Goal: Task Accomplishment & Management: Use online tool/utility

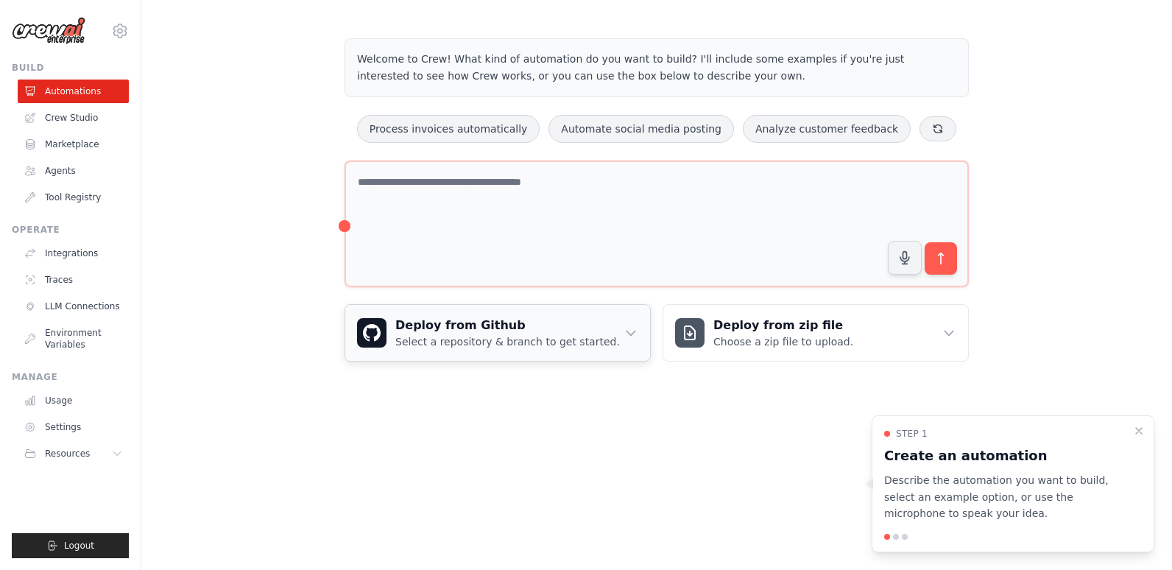
click at [630, 333] on icon at bounding box center [631, 332] width 15 height 15
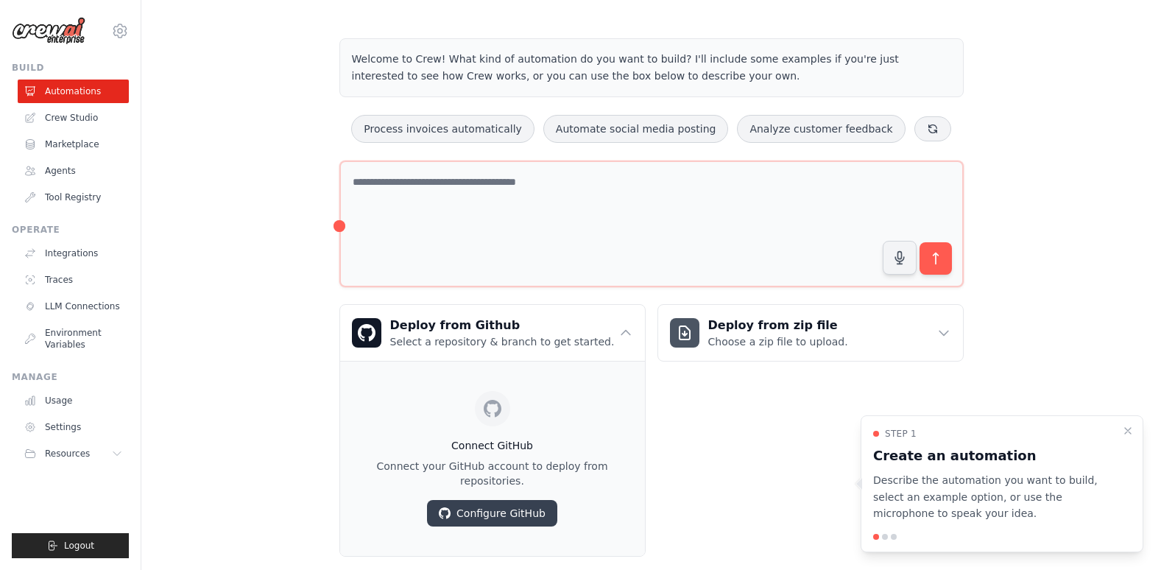
click at [697, 450] on div "Deploy from zip file Choose a zip file to upload. Upload a ZIP file containing …" at bounding box center [811, 430] width 306 height 253
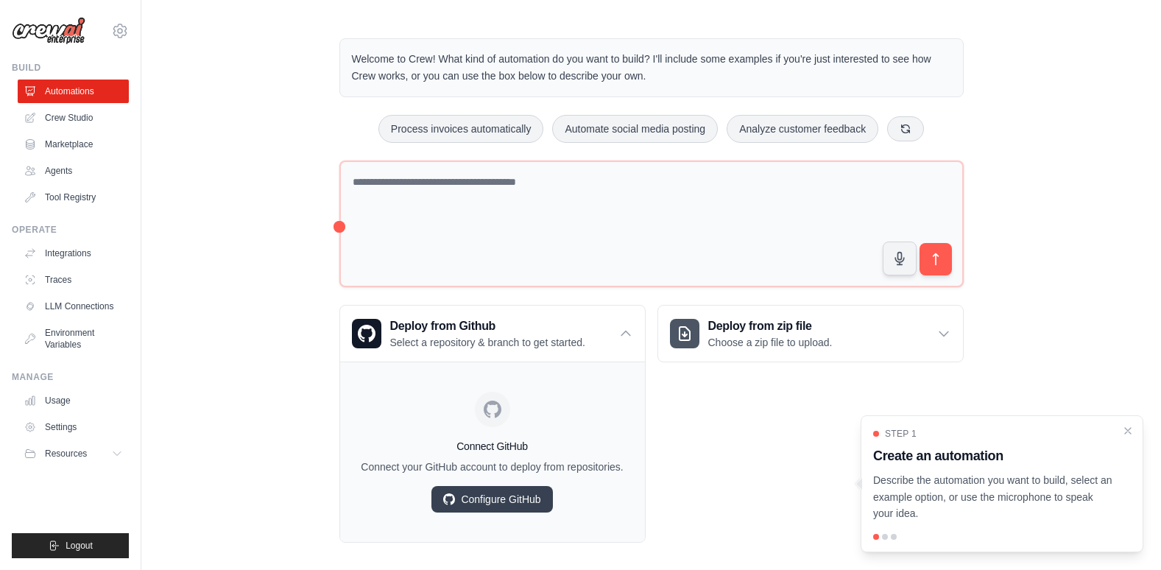
click at [889, 534] on div at bounding box center [1002, 537] width 258 height 6
click at [616, 337] on div "Deploy from Github Select a repository & branch to get started." at bounding box center [492, 334] width 305 height 56
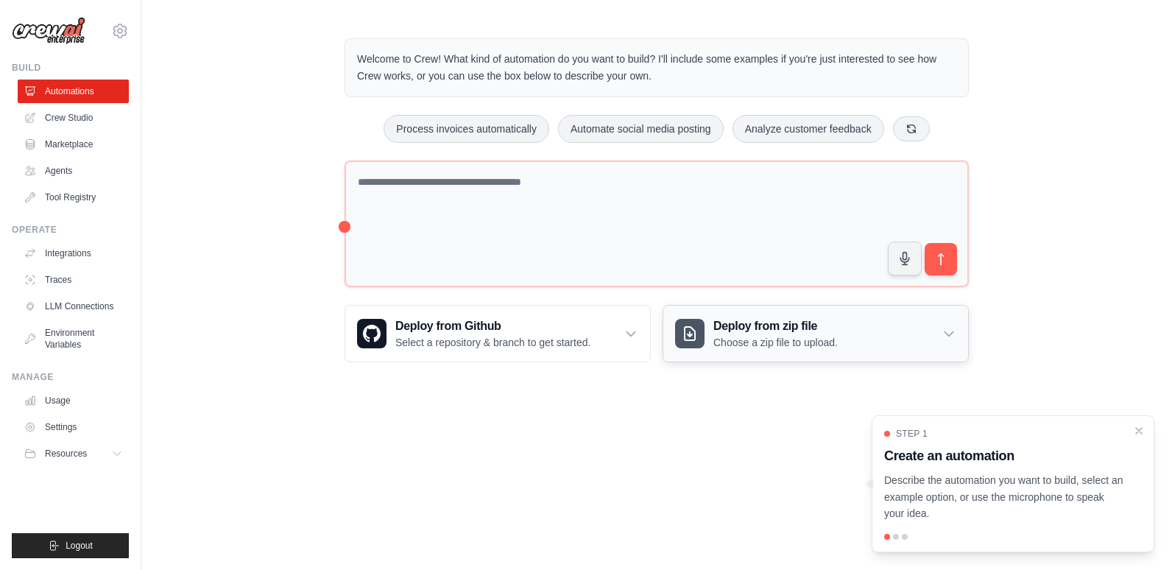
click at [739, 334] on h3 "Deploy from zip file" at bounding box center [775, 326] width 124 height 18
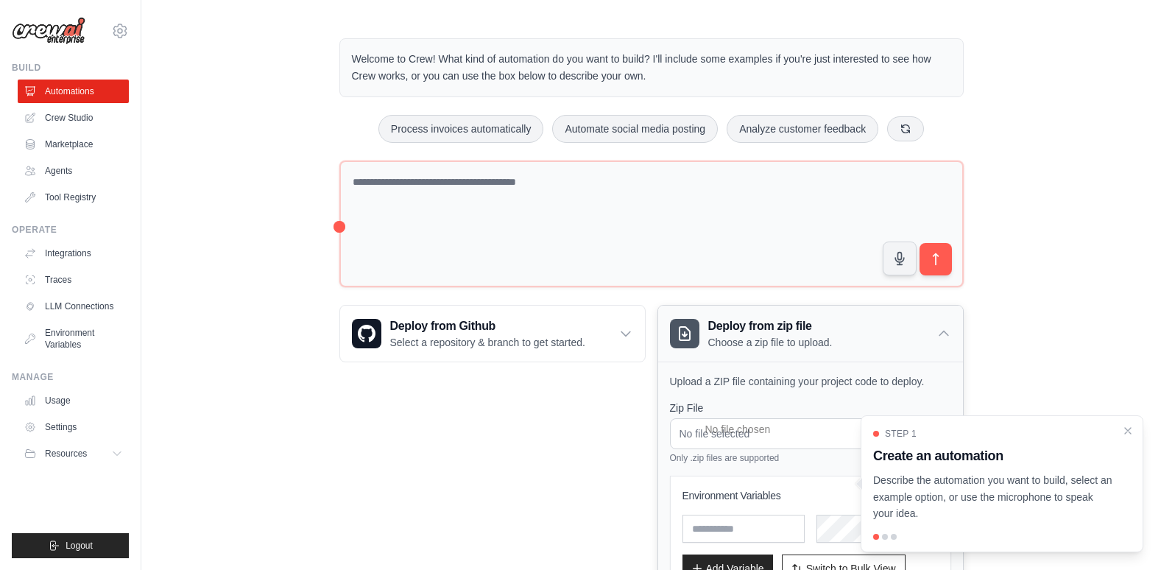
click at [739, 334] on h3 "Deploy from zip file" at bounding box center [770, 326] width 124 height 18
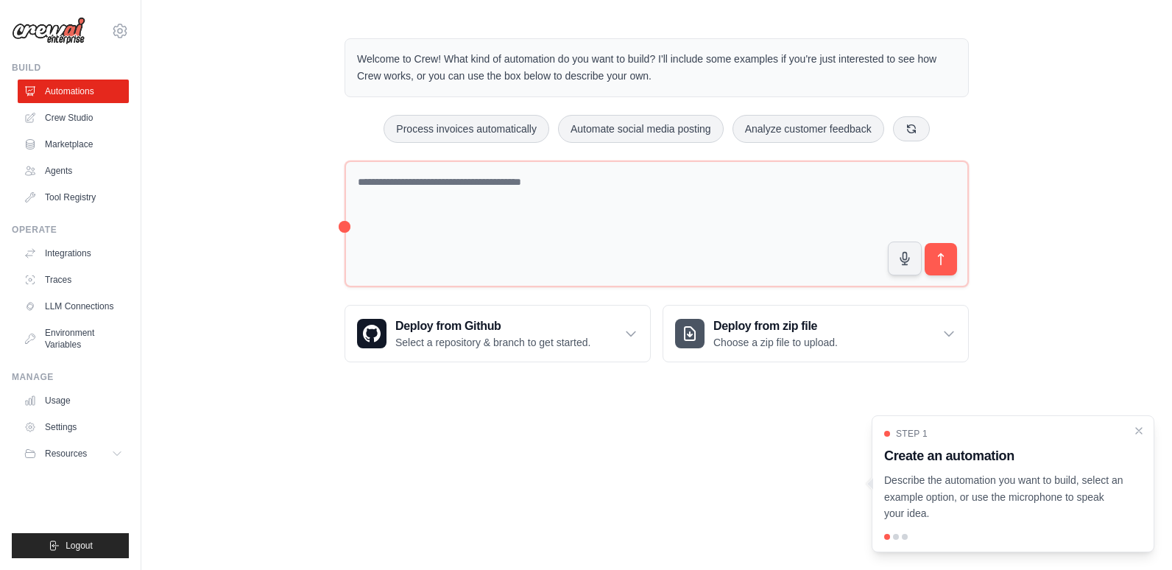
click at [736, 431] on body "[EMAIL_ADDRESS][DOMAIN_NAME] Settings Build Automations Crew Studio" at bounding box center [586, 285] width 1172 height 570
click at [1079, 455] on h3 "Create an automation" at bounding box center [1004, 455] width 240 height 21
click at [975, 475] on p "Describe the automation you want to build, select an example option, or use the…" at bounding box center [1004, 497] width 240 height 50
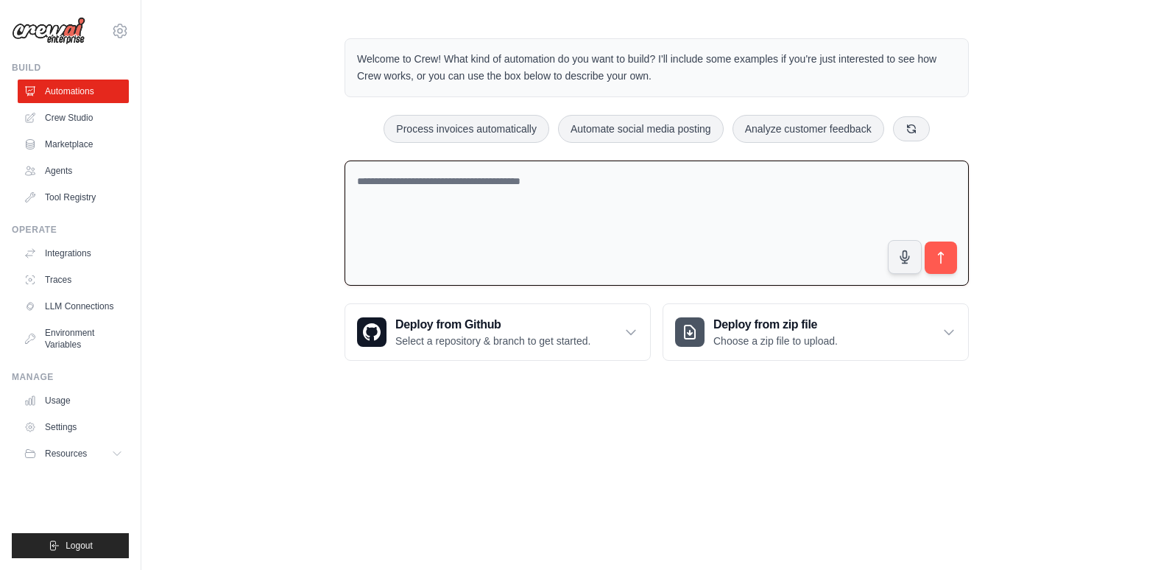
click at [545, 201] on textarea at bounding box center [657, 224] width 624 height 126
click at [434, 197] on textarea at bounding box center [657, 224] width 624 height 126
paste textarea "**********"
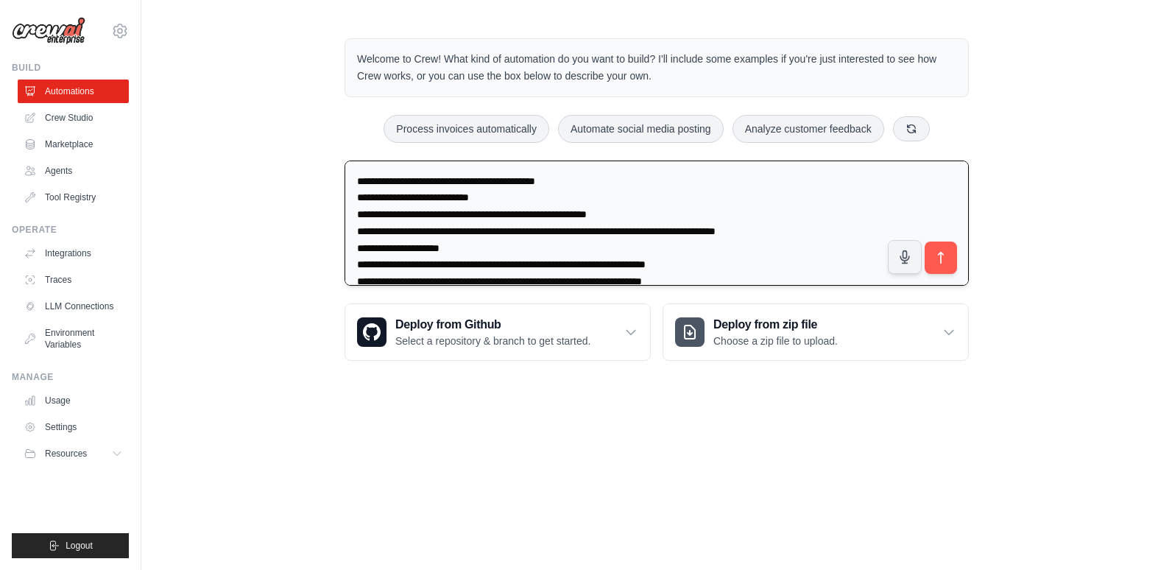
drag, startPoint x: 474, startPoint y: 180, endPoint x: 509, endPoint y: 183, distance: 34.7
click at [509, 183] on textarea at bounding box center [657, 224] width 624 height 126
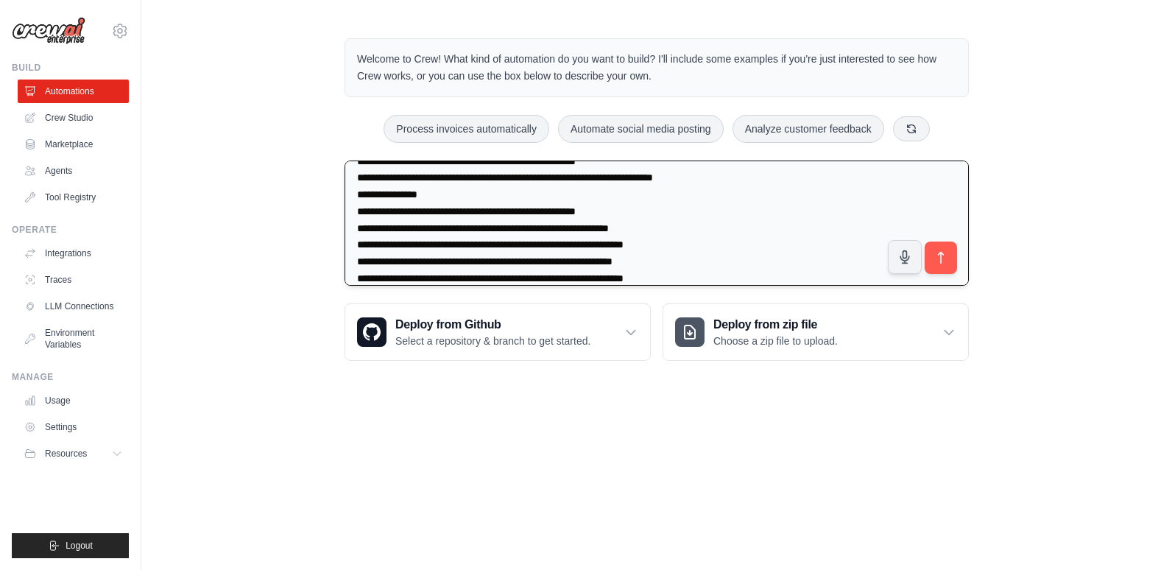
scroll to position [251, 0]
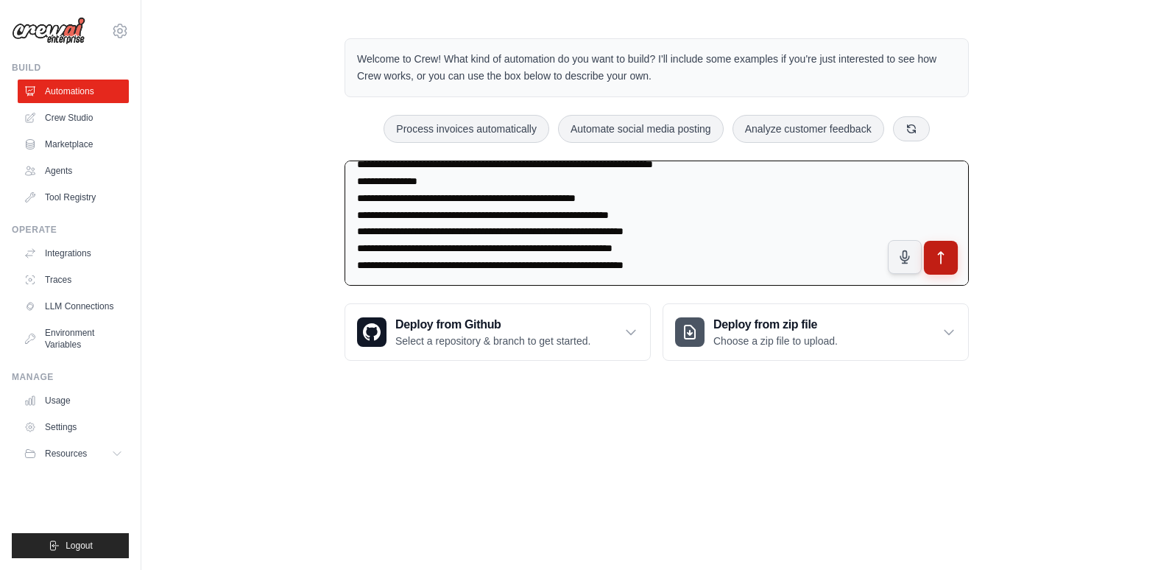
type textarea "**********"
click at [939, 247] on button "submit" at bounding box center [941, 258] width 34 height 34
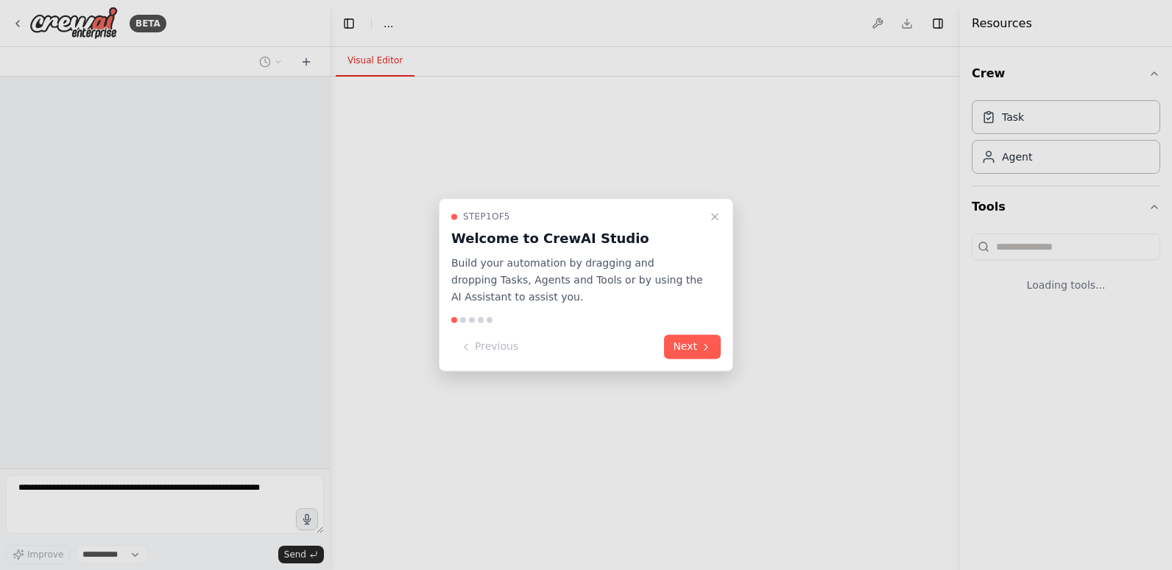
select select "****"
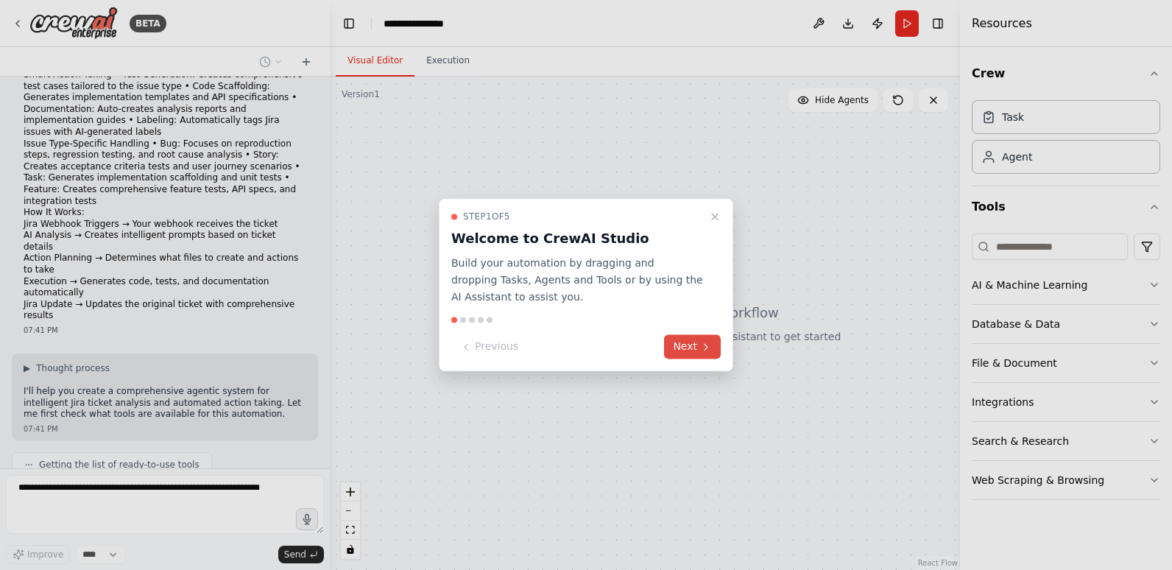
scroll to position [161, 0]
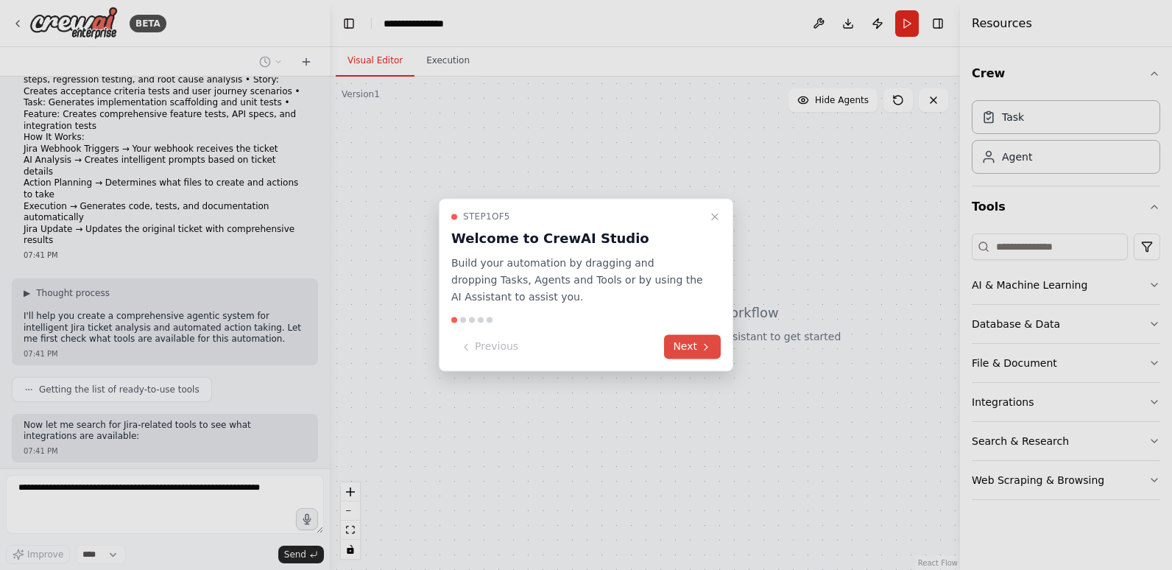
click at [699, 346] on button "Next" at bounding box center [692, 347] width 57 height 24
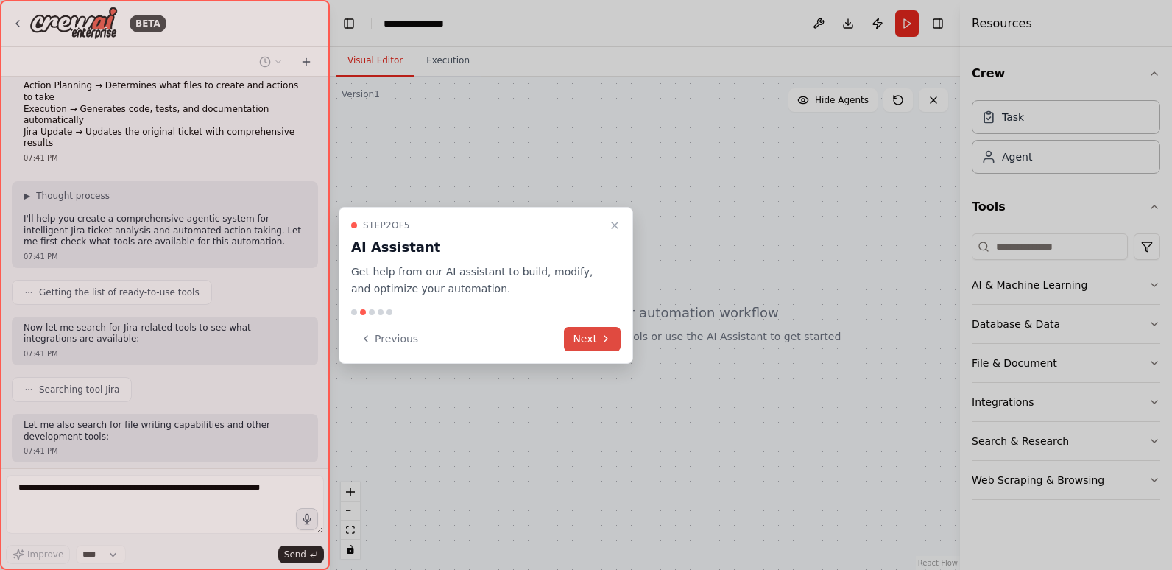
scroll to position [295, 0]
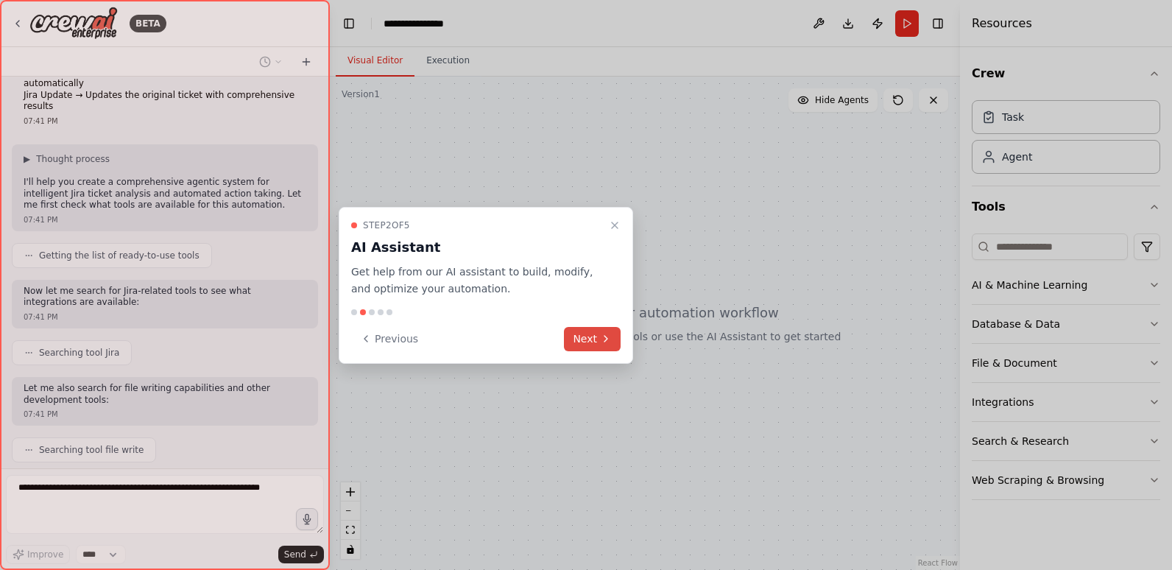
click at [604, 336] on icon at bounding box center [606, 339] width 12 height 12
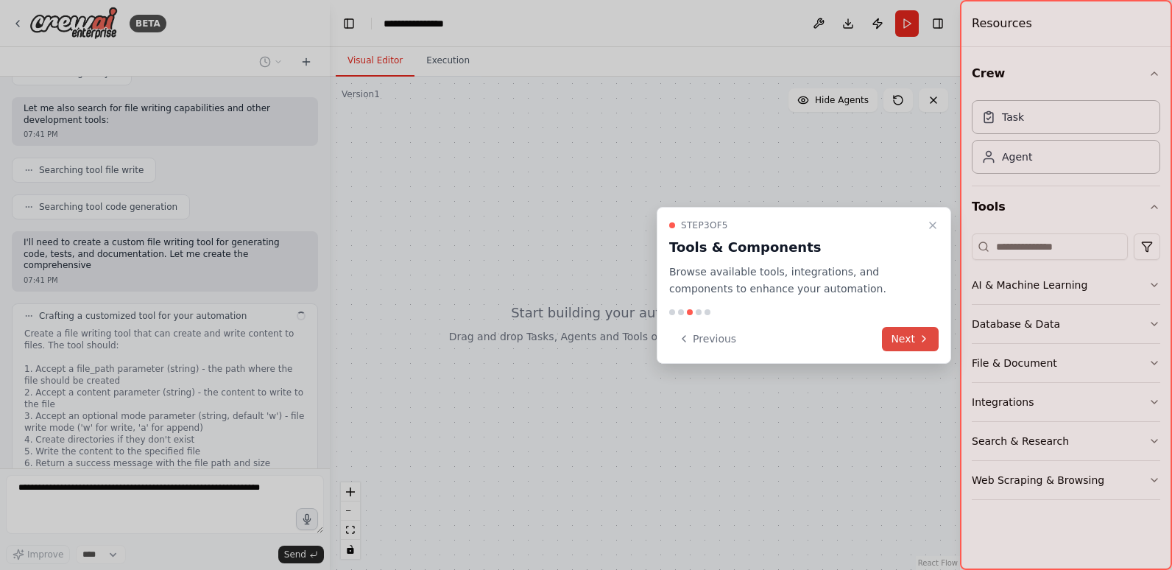
scroll to position [586, 0]
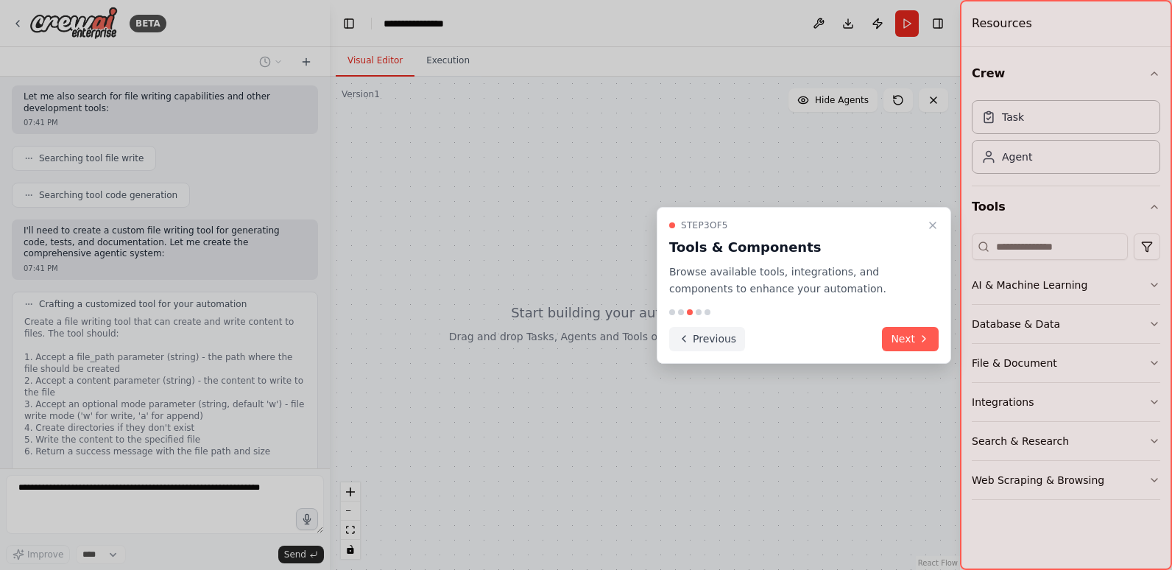
click at [698, 339] on button "Previous" at bounding box center [707, 339] width 76 height 24
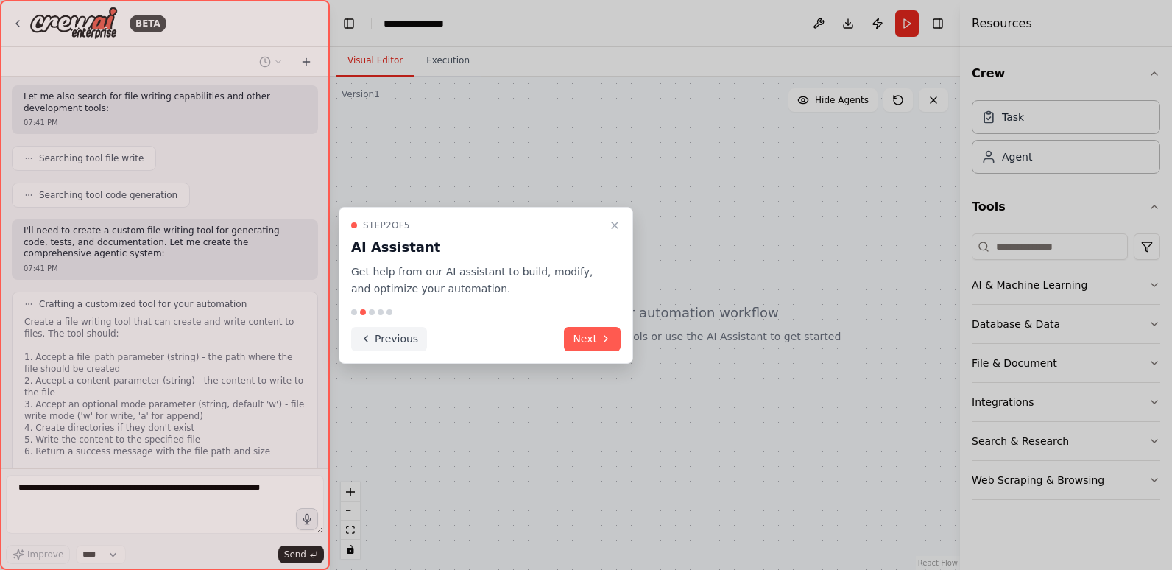
click at [390, 344] on button "Previous" at bounding box center [389, 339] width 76 height 24
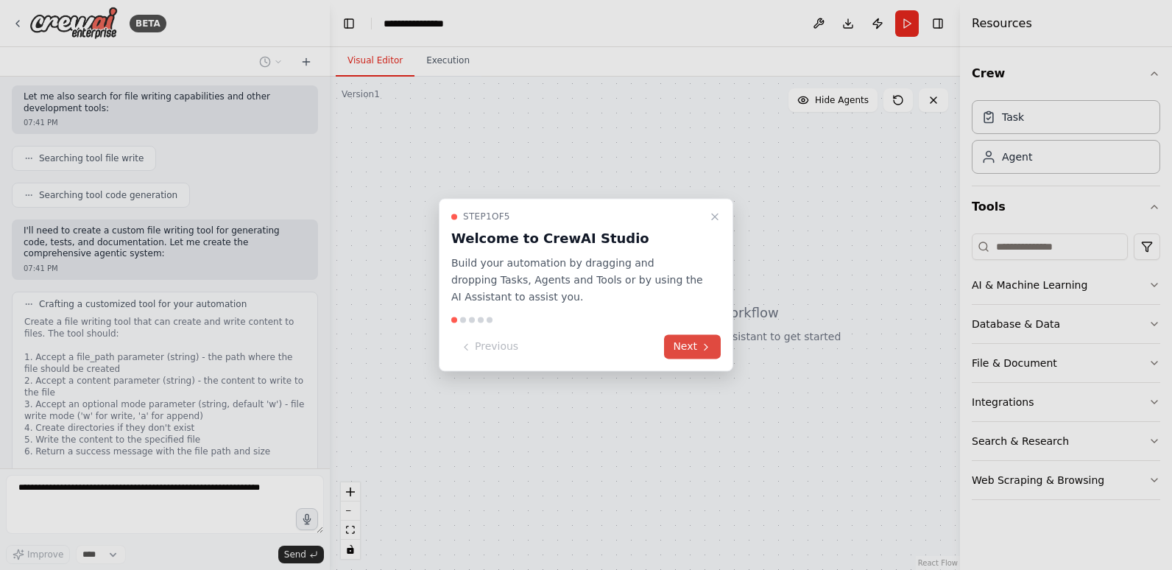
click at [702, 344] on icon at bounding box center [706, 347] width 12 height 12
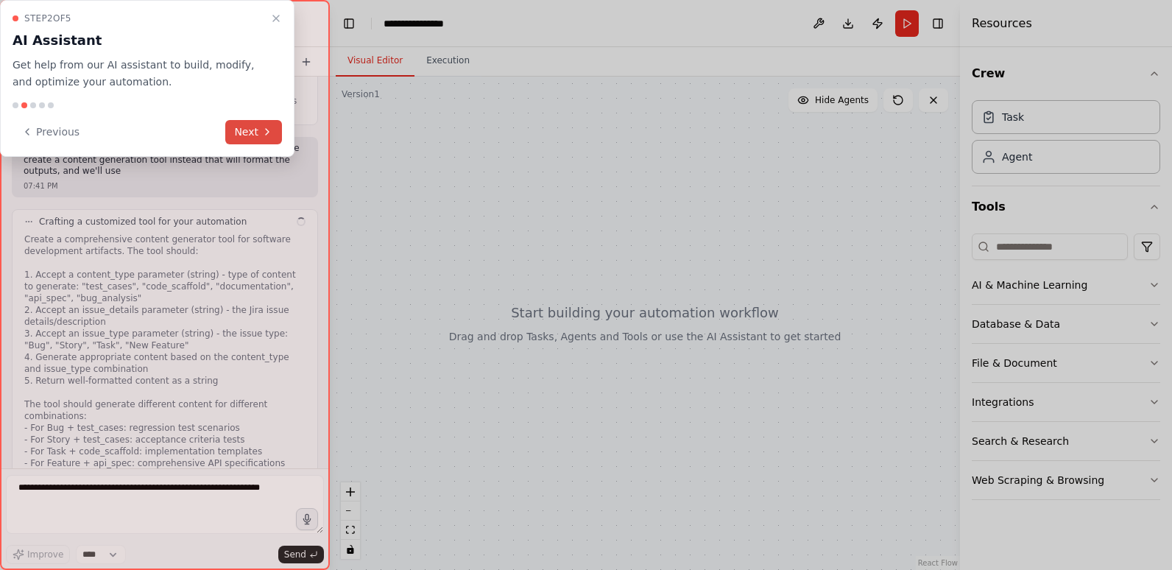
scroll to position [972, 0]
click at [249, 129] on button "Next" at bounding box center [253, 132] width 57 height 24
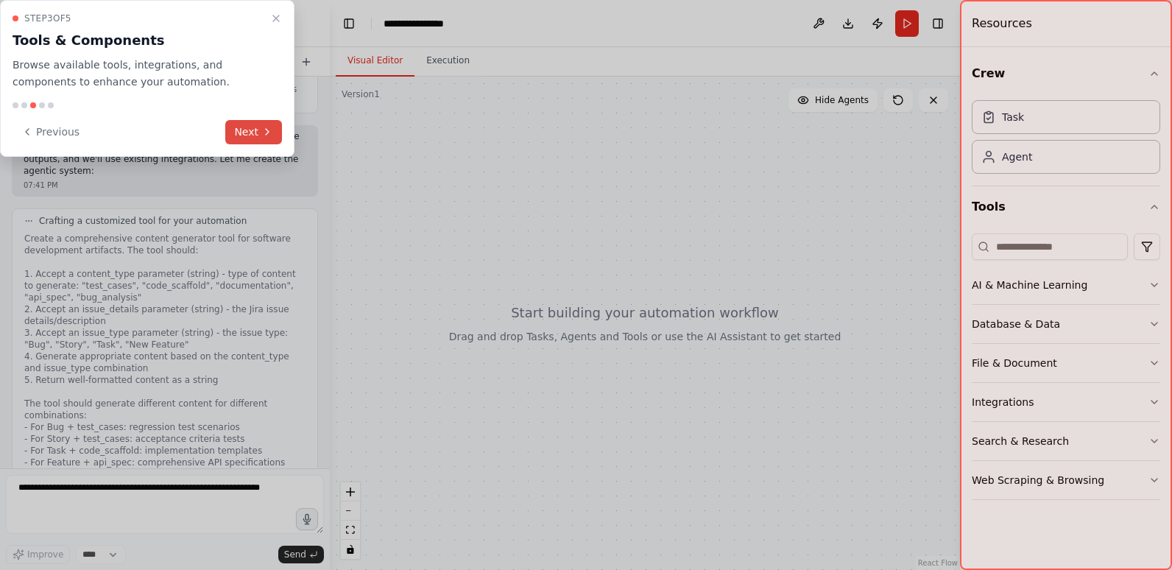
click at [257, 133] on button "Next" at bounding box center [253, 132] width 57 height 24
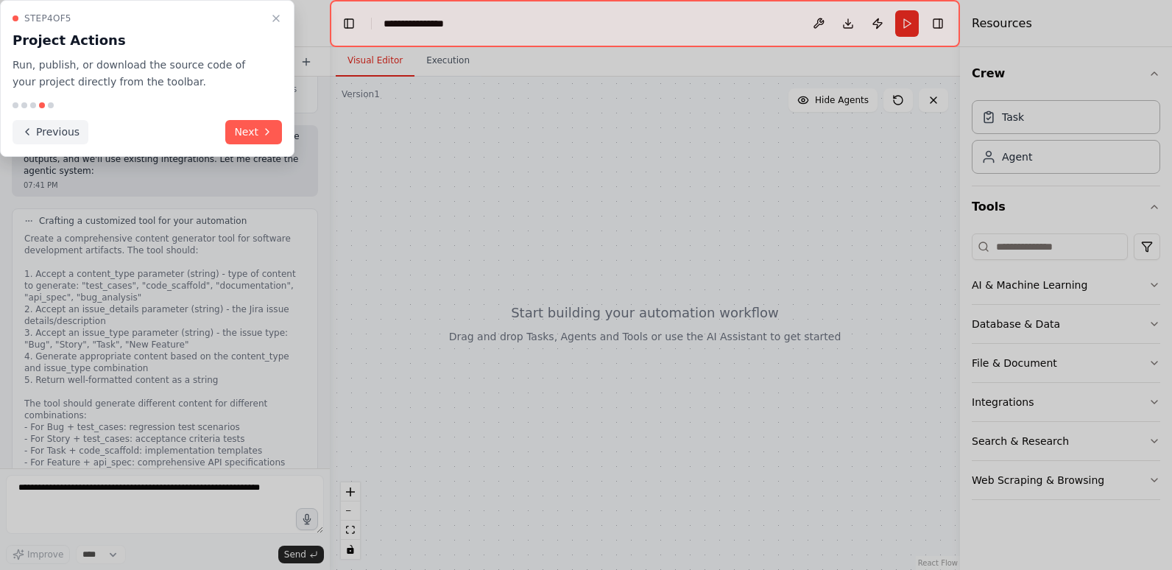
click at [40, 137] on button "Previous" at bounding box center [51, 132] width 76 height 24
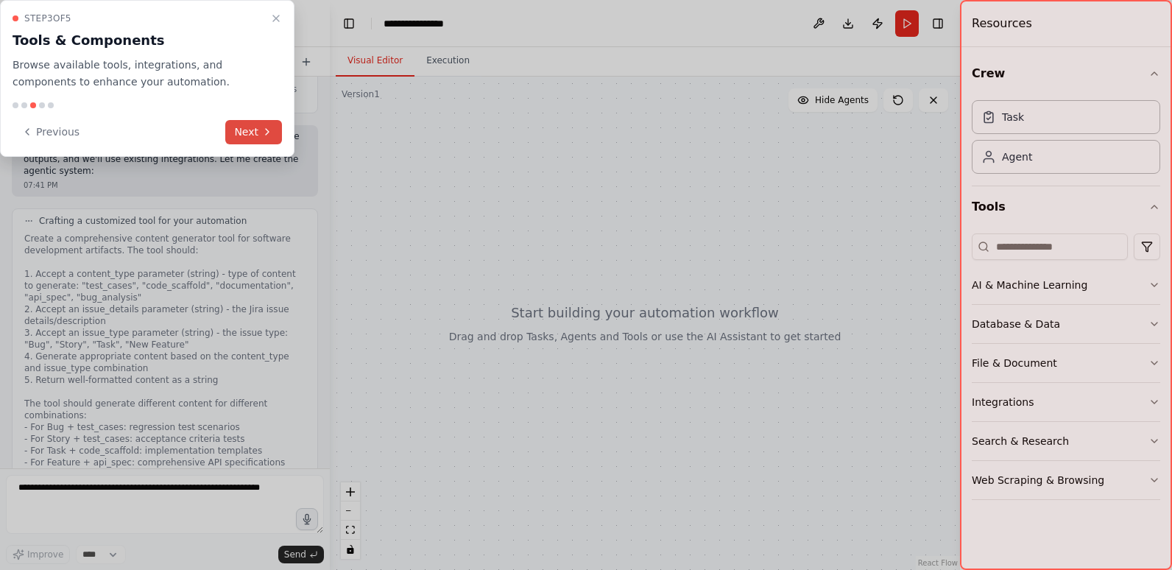
click at [254, 132] on button "Next" at bounding box center [253, 132] width 57 height 24
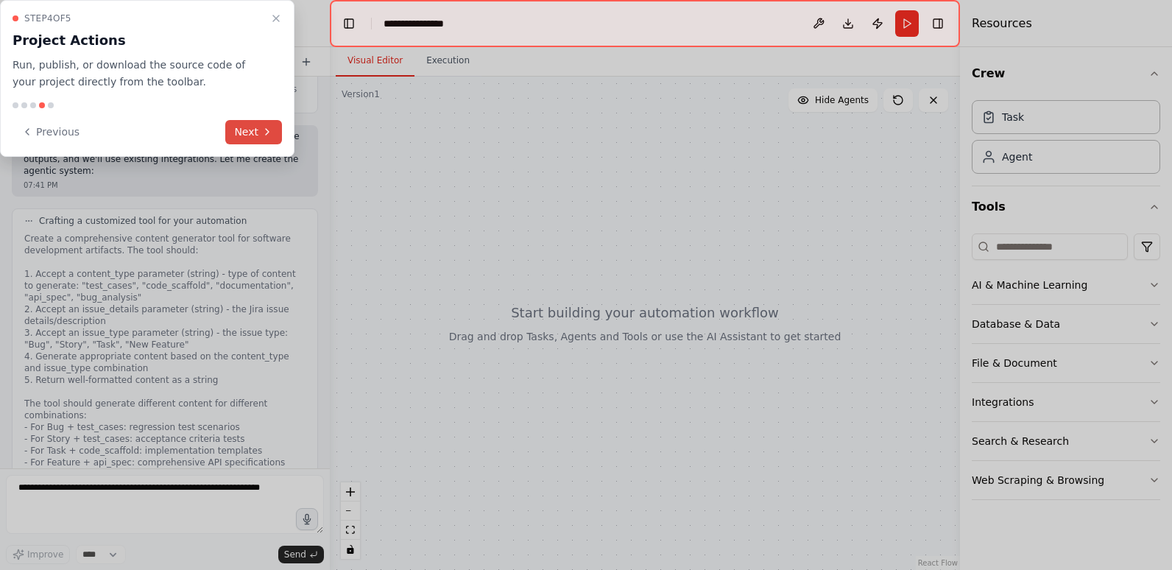
click at [254, 132] on button "Next" at bounding box center [253, 132] width 57 height 24
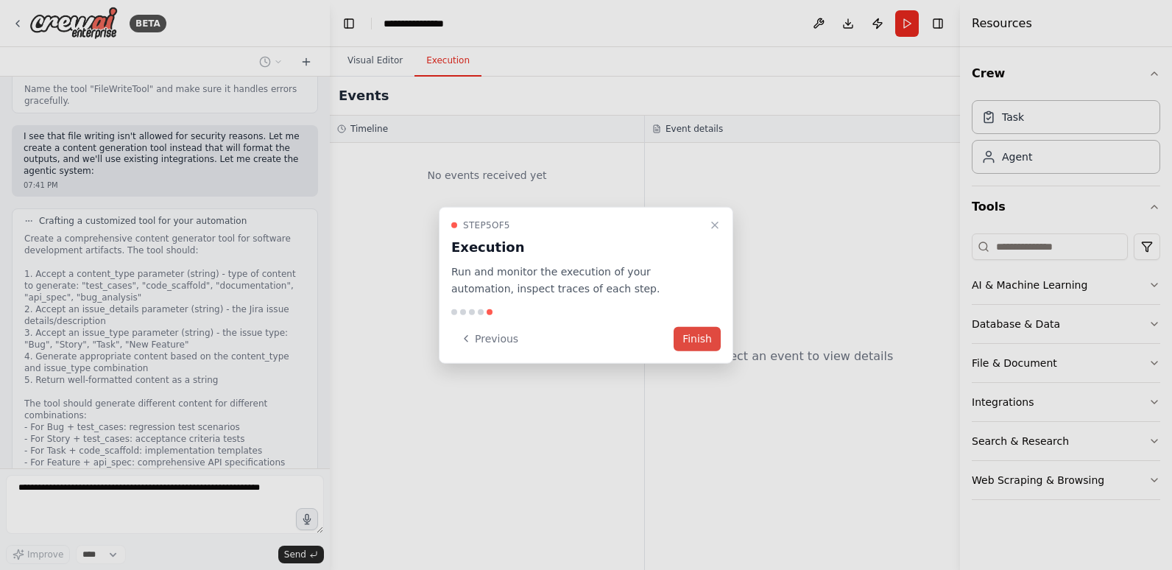
click at [702, 340] on button "Finish" at bounding box center [697, 338] width 47 height 24
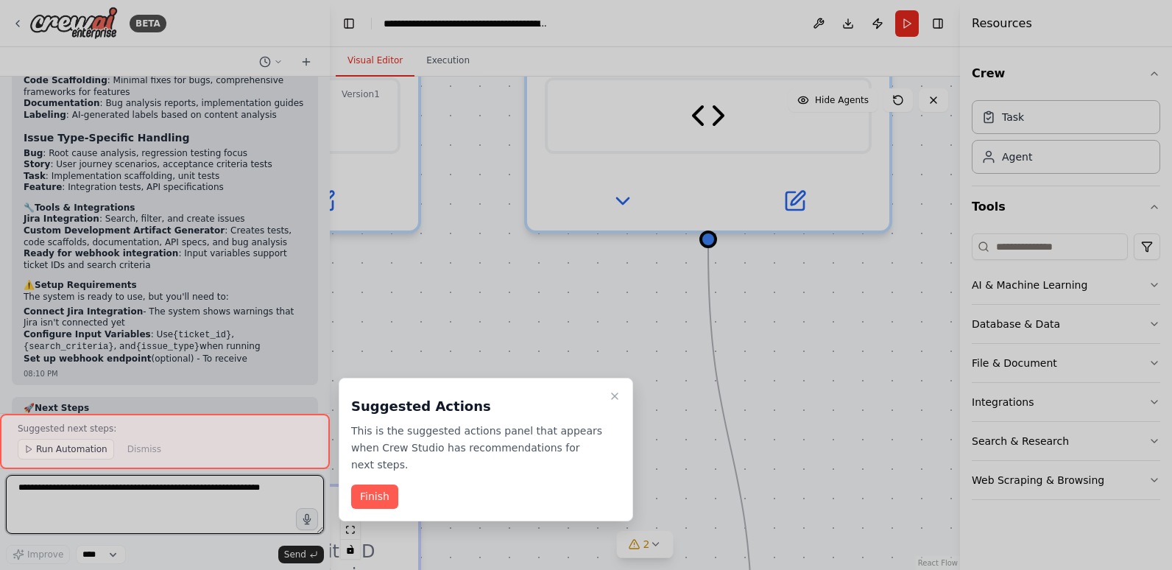
scroll to position [2958, 0]
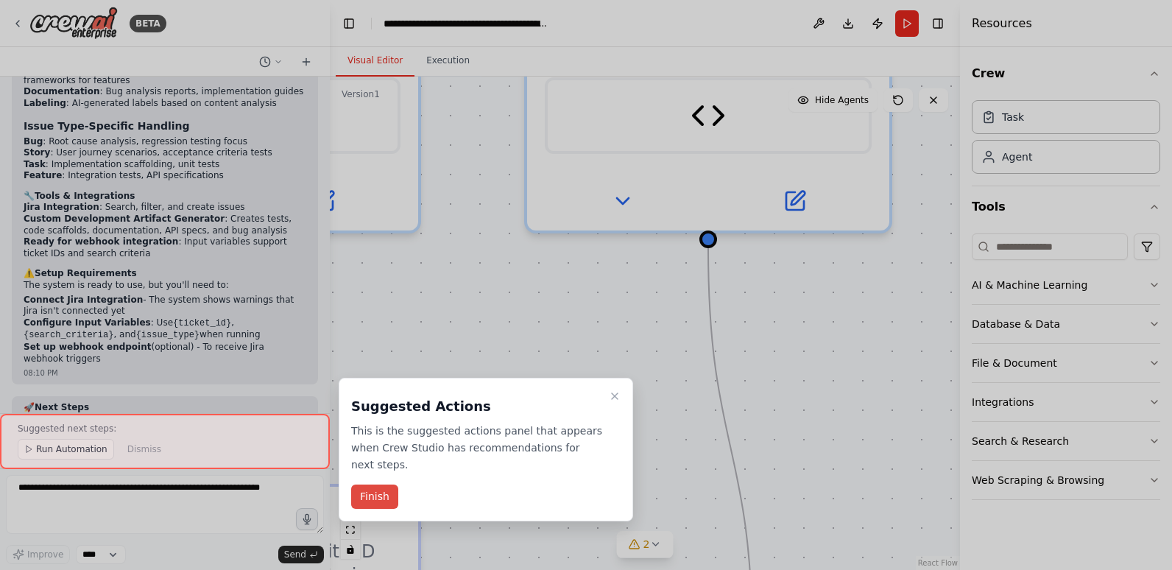
click at [364, 484] on button "Finish" at bounding box center [374, 496] width 47 height 24
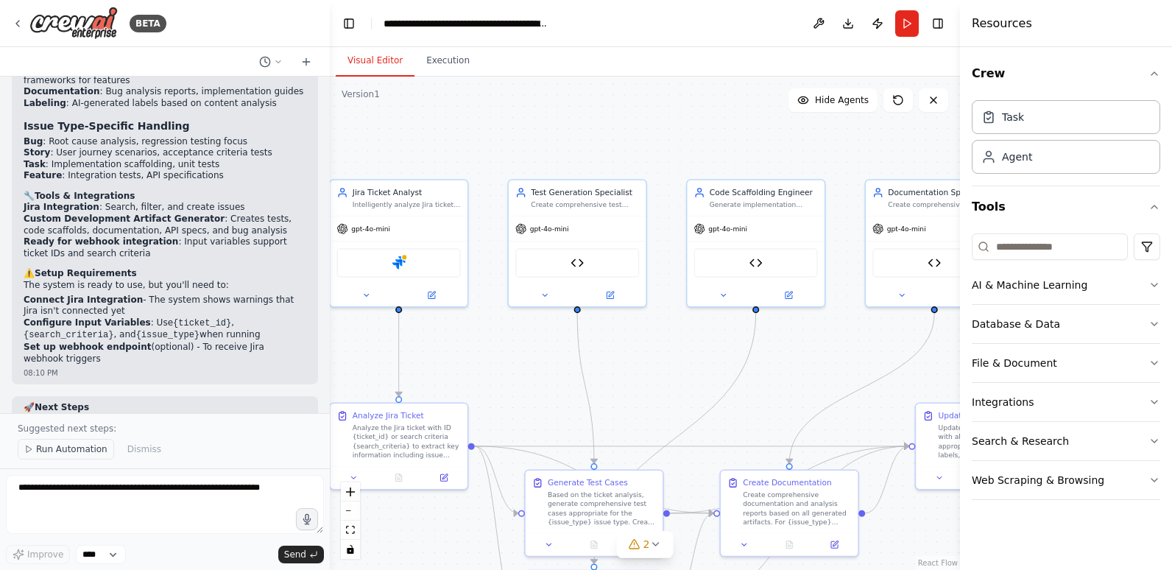
click at [60, 448] on span "Run Automation" at bounding box center [71, 449] width 71 height 12
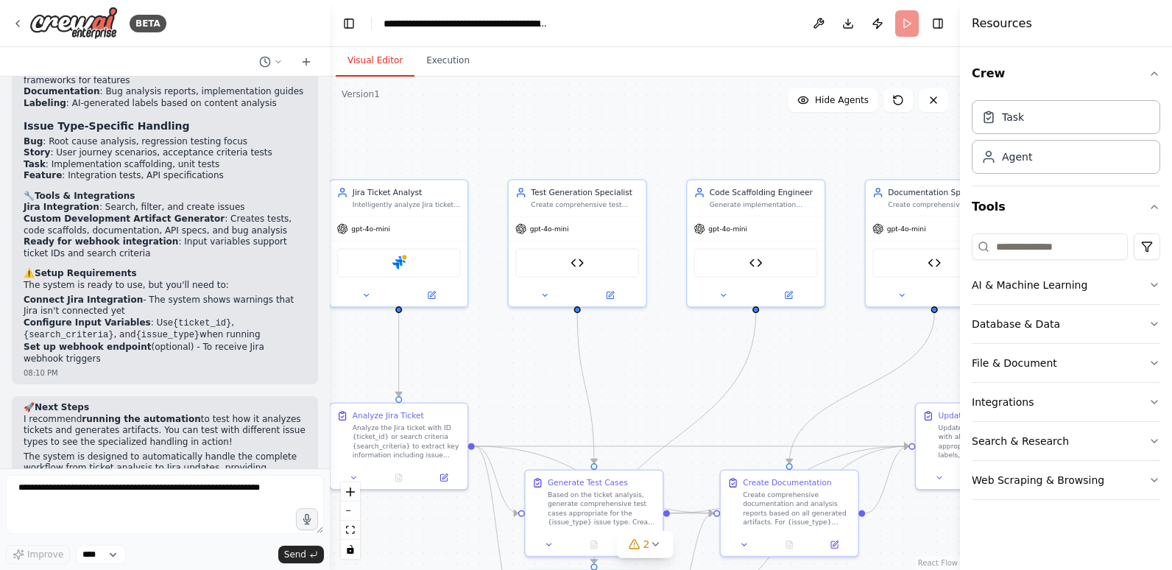
scroll to position [2902, 0]
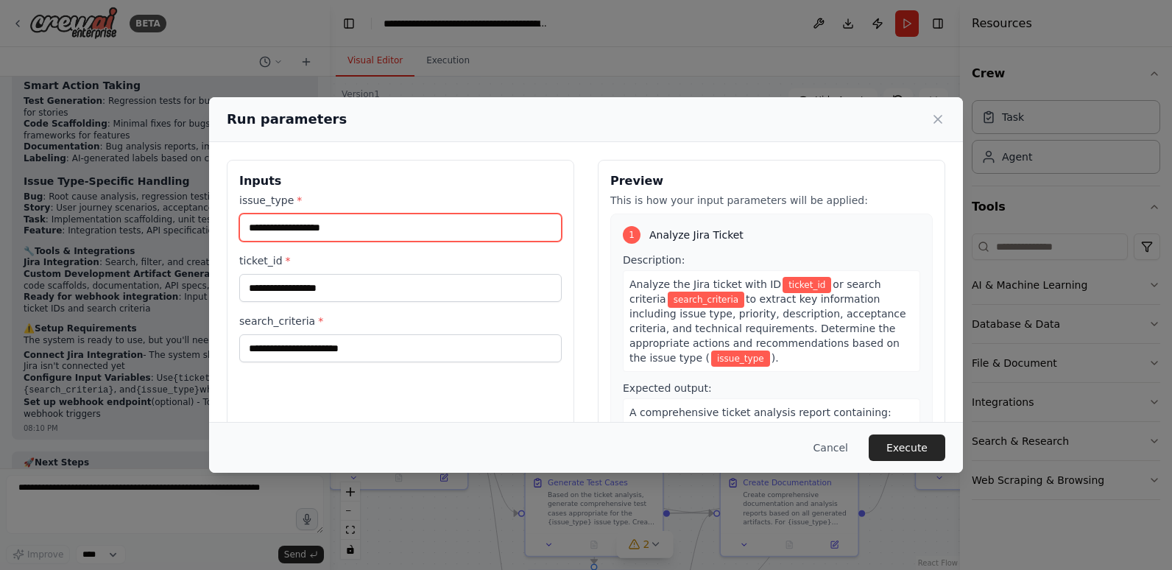
click at [357, 225] on input "issue_type *" at bounding box center [400, 228] width 322 height 28
type input "***"
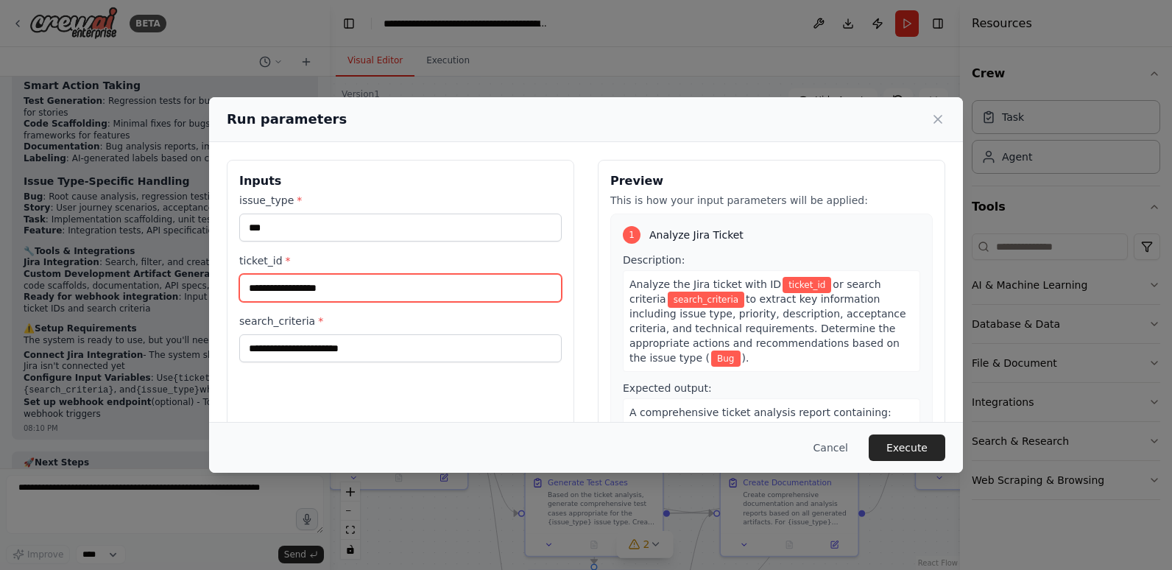
click at [355, 288] on input "ticket_id *" at bounding box center [400, 288] width 322 height 28
type input "*"
type input "***"
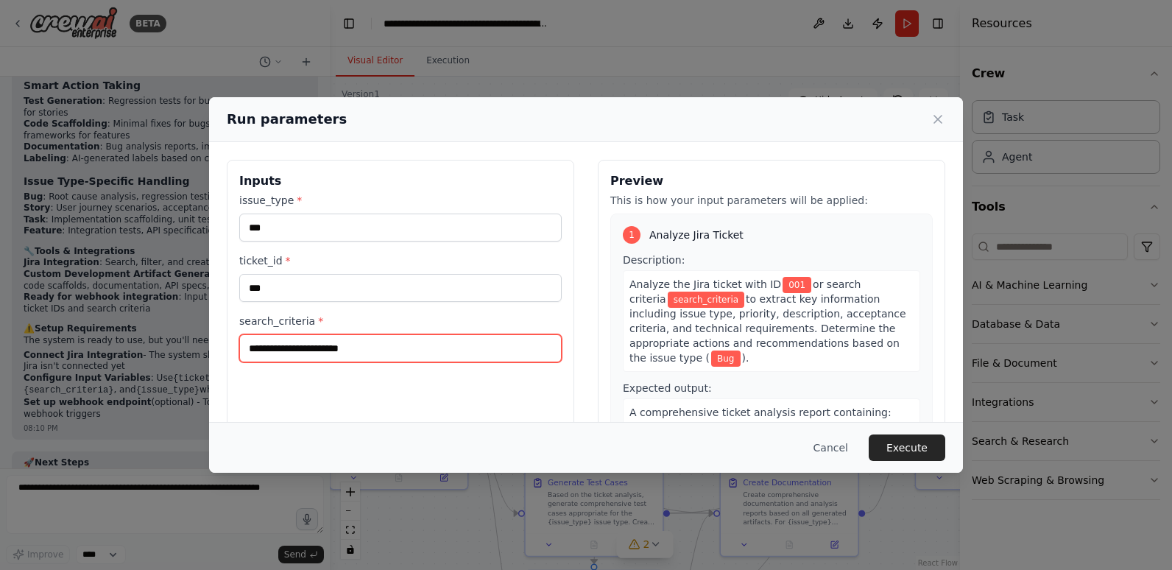
click at [327, 350] on input "search_criteria *" at bounding box center [400, 348] width 322 height 28
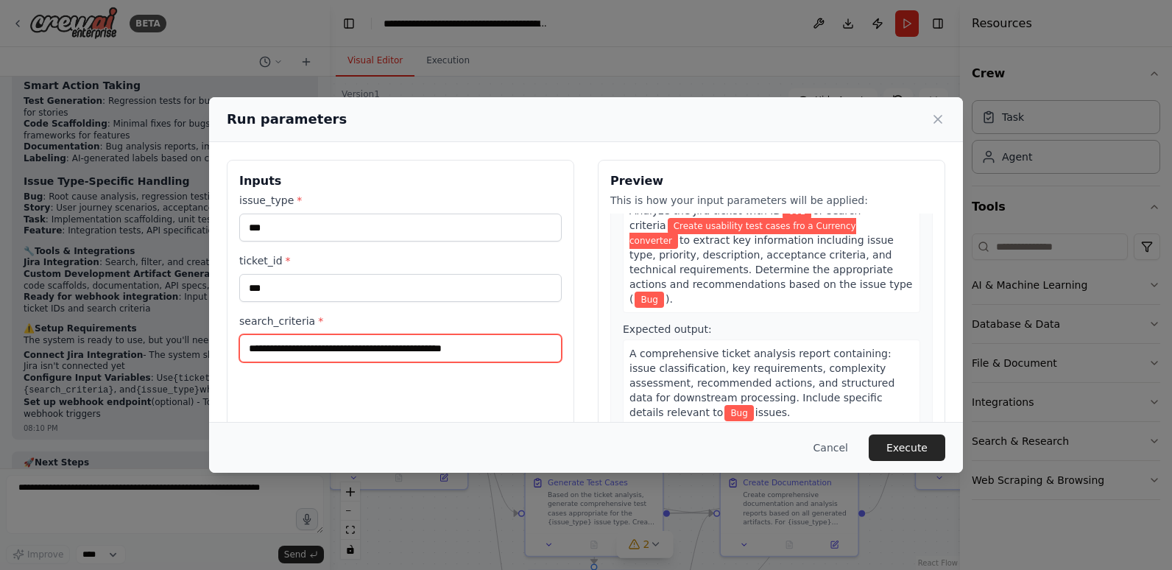
click at [372, 351] on input "**********" at bounding box center [400, 348] width 322 height 28
click at [295, 350] on input "**********" at bounding box center [400, 348] width 322 height 28
click at [376, 348] on input "**********" at bounding box center [400, 348] width 322 height 28
click at [374, 348] on input "**********" at bounding box center [400, 348] width 322 height 28
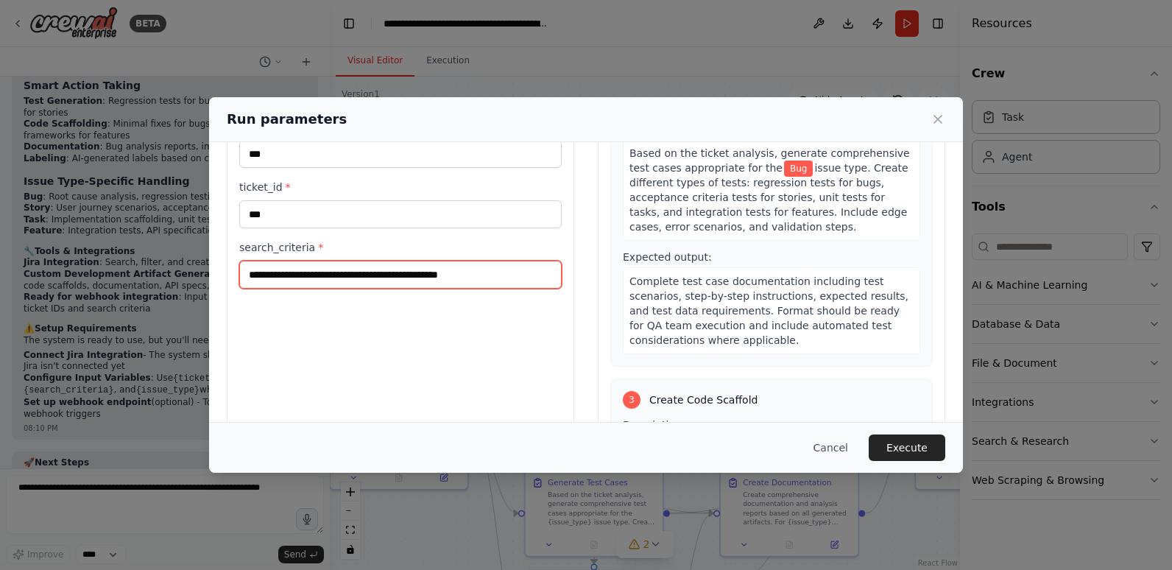
scroll to position [589, 0]
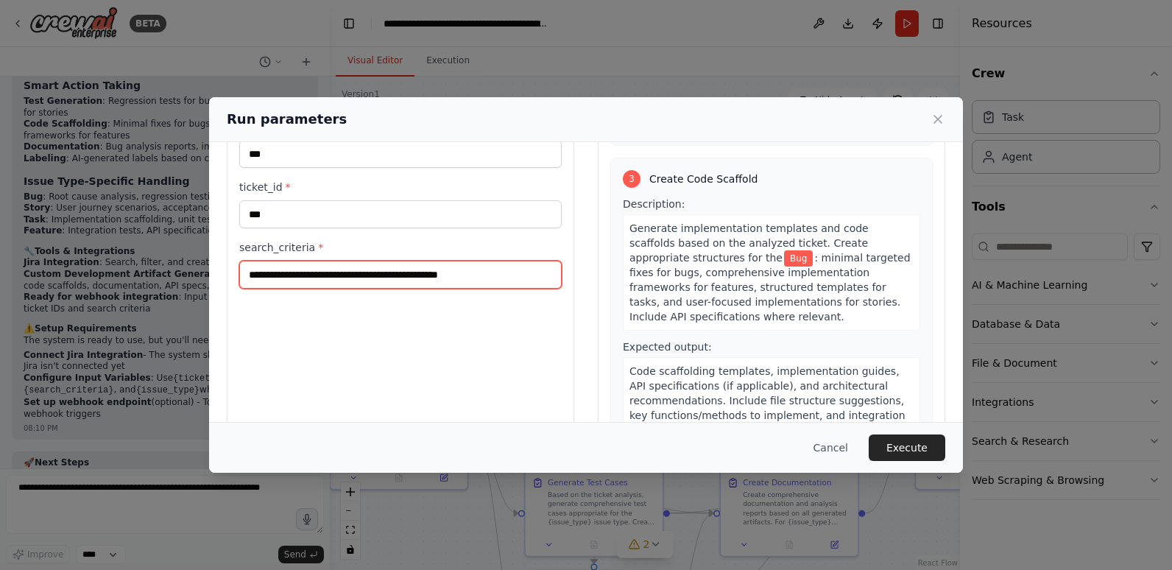
click at [281, 275] on input "**********" at bounding box center [400, 275] width 322 height 28
drag, startPoint x: 419, startPoint y: 275, endPoint x: 583, endPoint y: 277, distance: 164.2
click at [583, 277] on div "**********" at bounding box center [586, 260] width 719 height 349
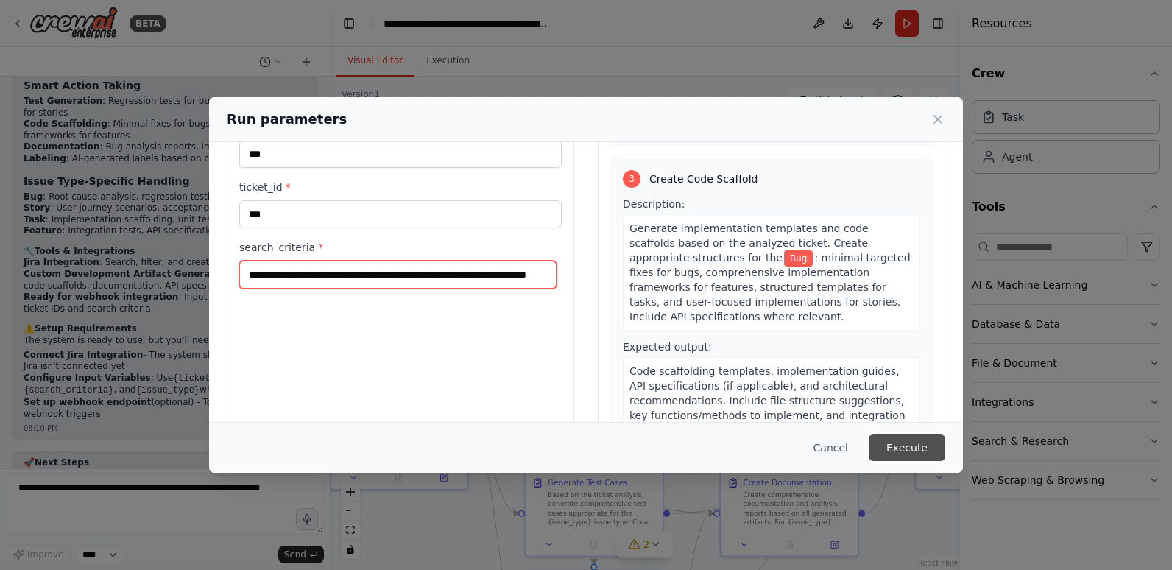
type input "**********"
click at [905, 443] on button "Execute" at bounding box center [907, 447] width 77 height 27
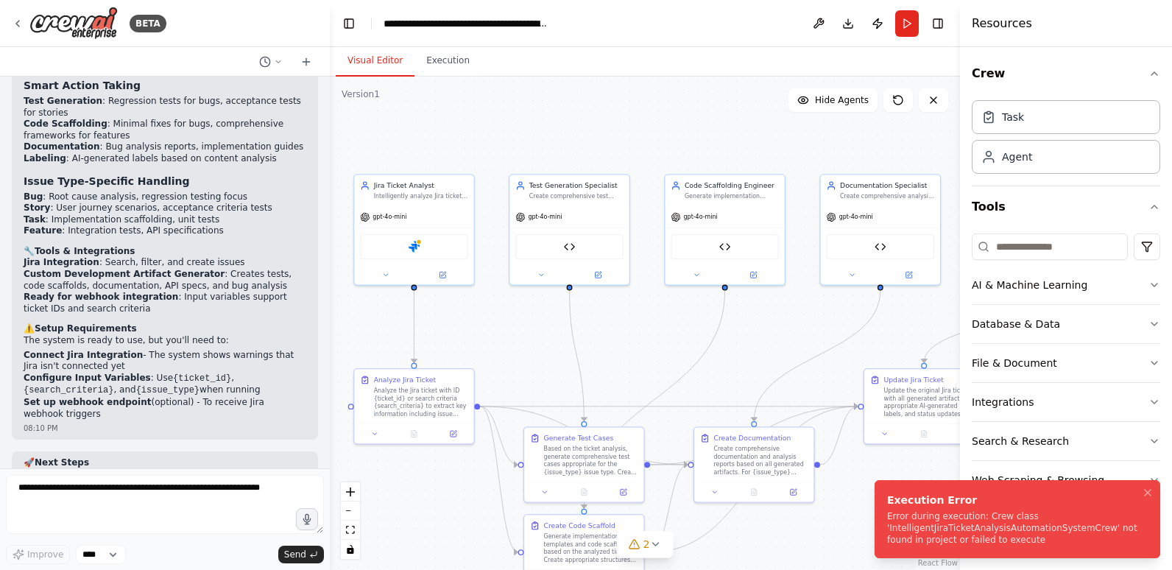
click at [931, 526] on div "Error during execution: Crew class 'IntelligentJiraTicketAnalysisAutomationSyst…" at bounding box center [1014, 527] width 255 height 35
click at [445, 63] on button "Execution" at bounding box center [448, 61] width 67 height 31
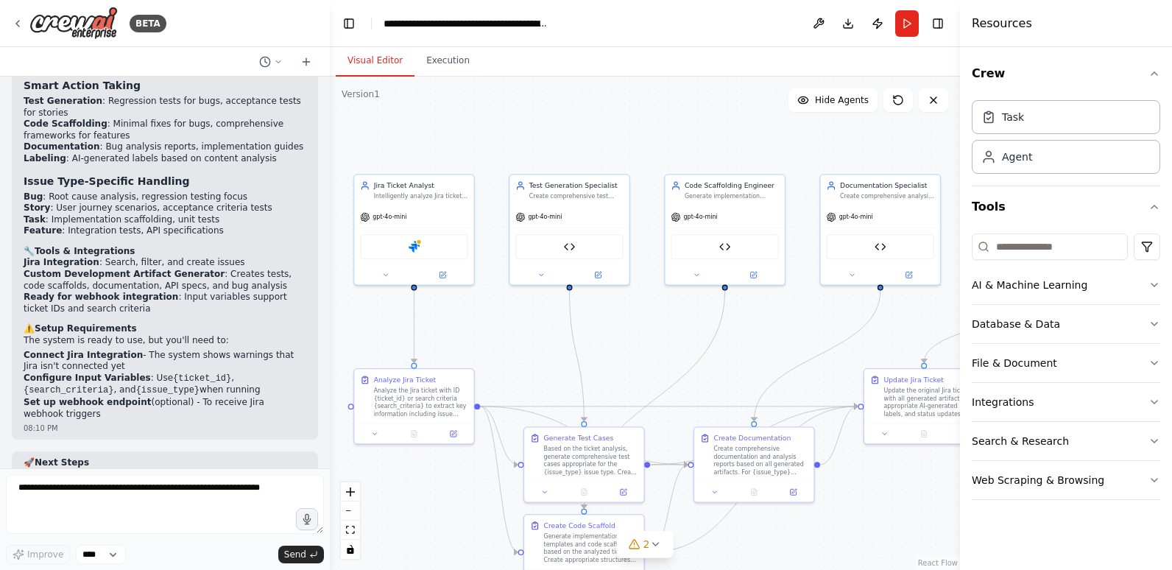
click at [359, 58] on button "Visual Editor" at bounding box center [375, 61] width 79 height 31
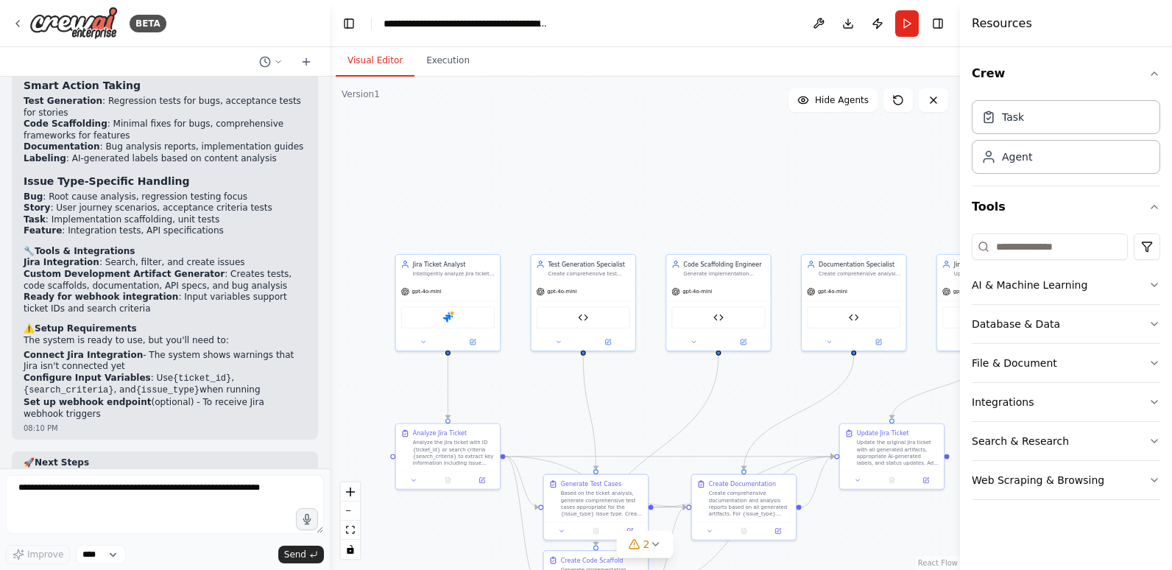
drag, startPoint x: 833, startPoint y: 158, endPoint x: 845, endPoint y: 194, distance: 38.2
click at [845, 200] on div ".deletable-edge-delete-btn { width: 20px; height: 20px; border: 0px solid #ffff…" at bounding box center [645, 323] width 630 height 493
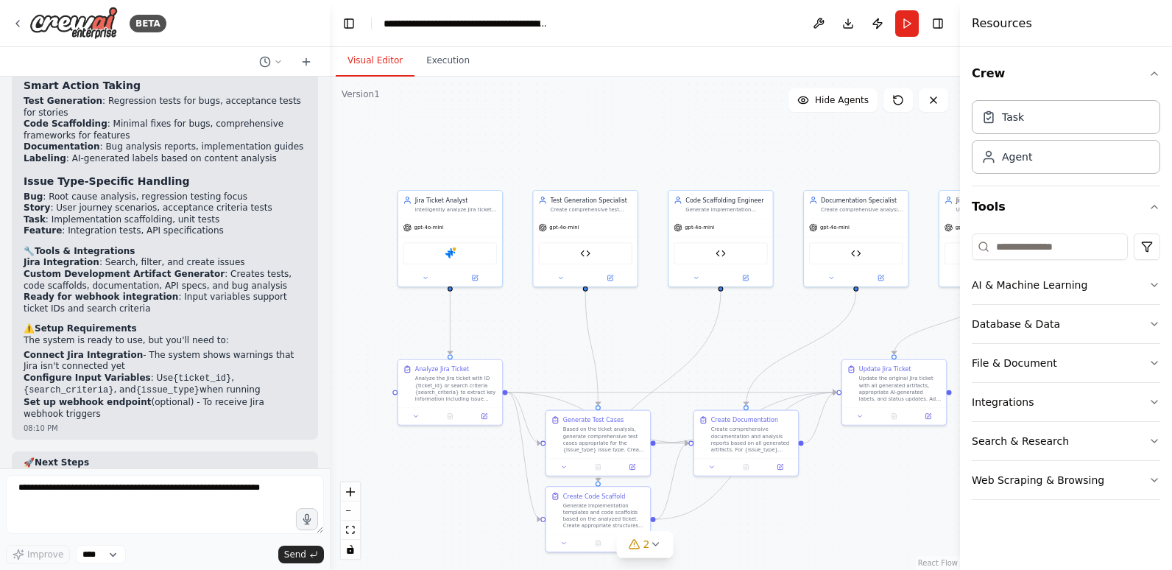
drag, startPoint x: 808, startPoint y: 222, endPoint x: 800, endPoint y: 150, distance: 72.0
click at [800, 150] on div ".deletable-edge-delete-btn { width: 20px; height: 20px; border: 0px solid #ffff…" at bounding box center [645, 323] width 630 height 493
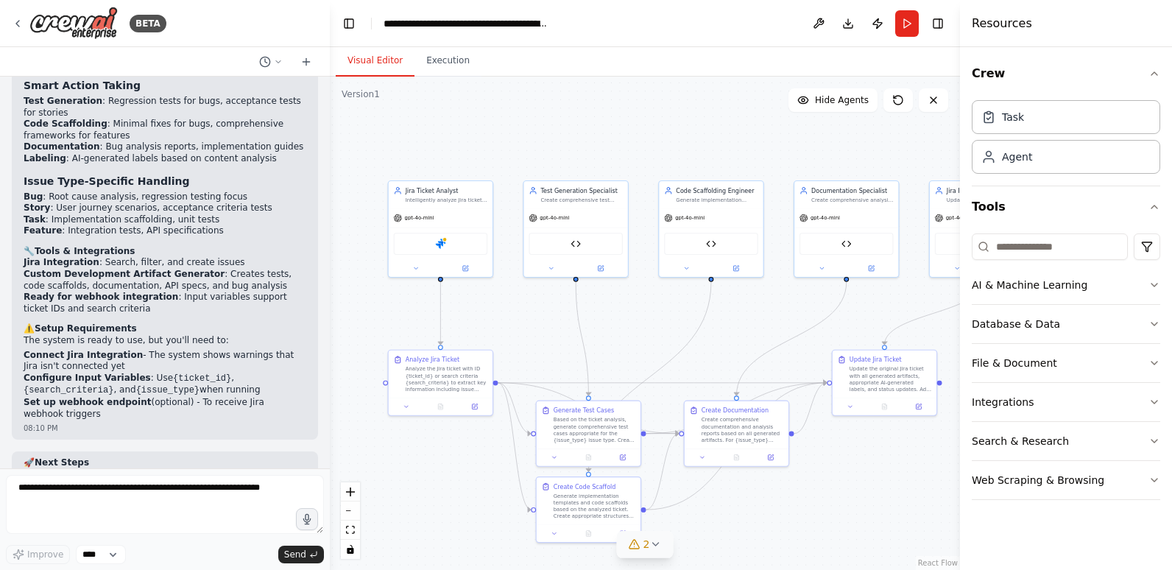
click at [658, 539] on icon at bounding box center [655, 544] width 12 height 12
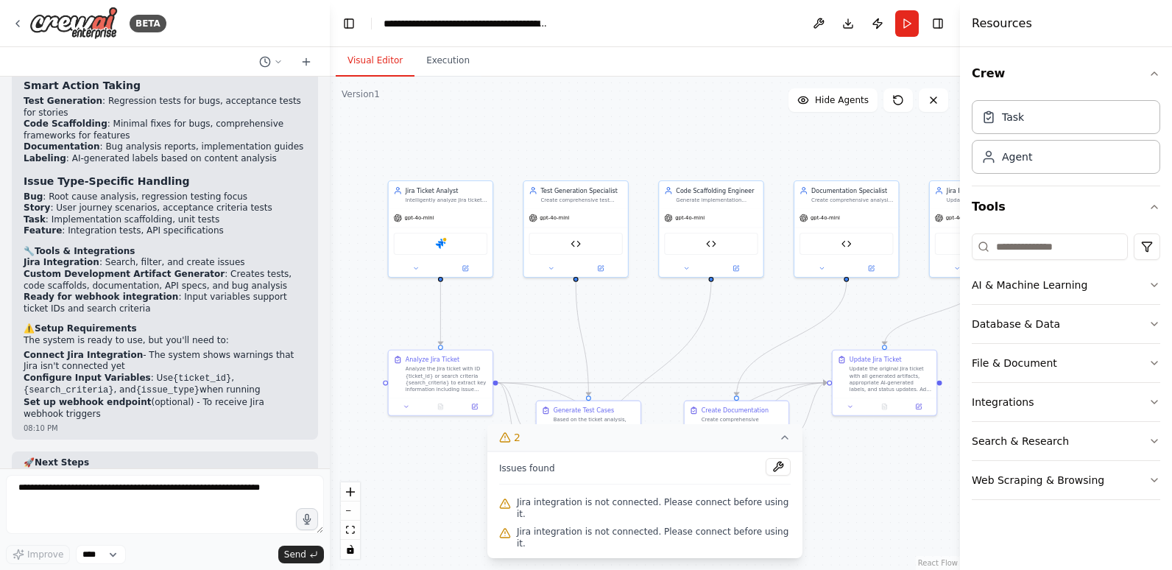
click at [511, 443] on icon at bounding box center [505, 437] width 12 height 12
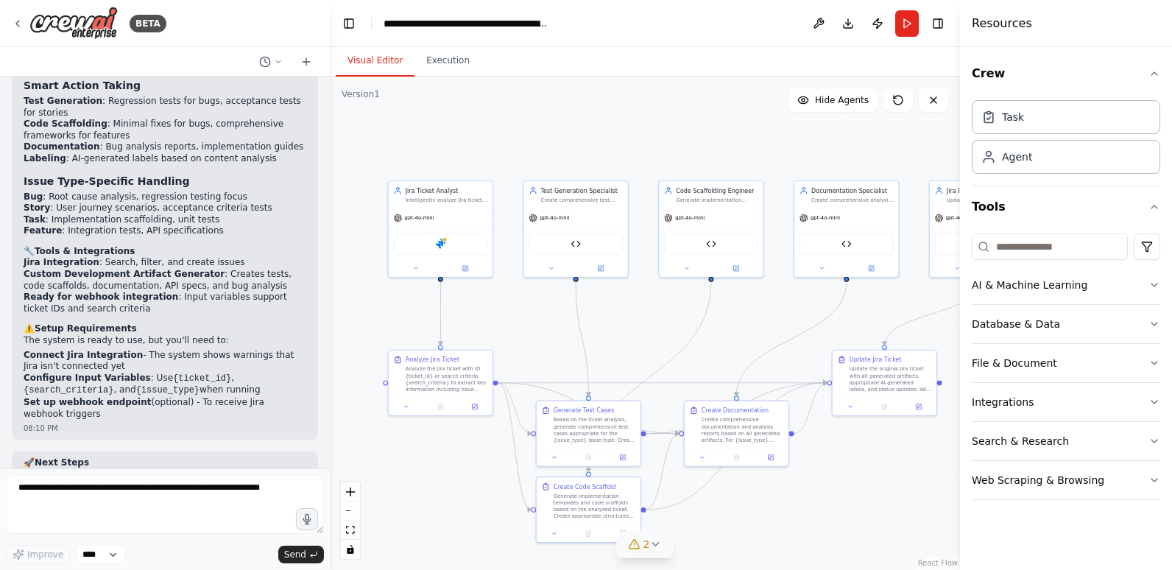
click at [657, 554] on button "2" at bounding box center [645, 544] width 57 height 27
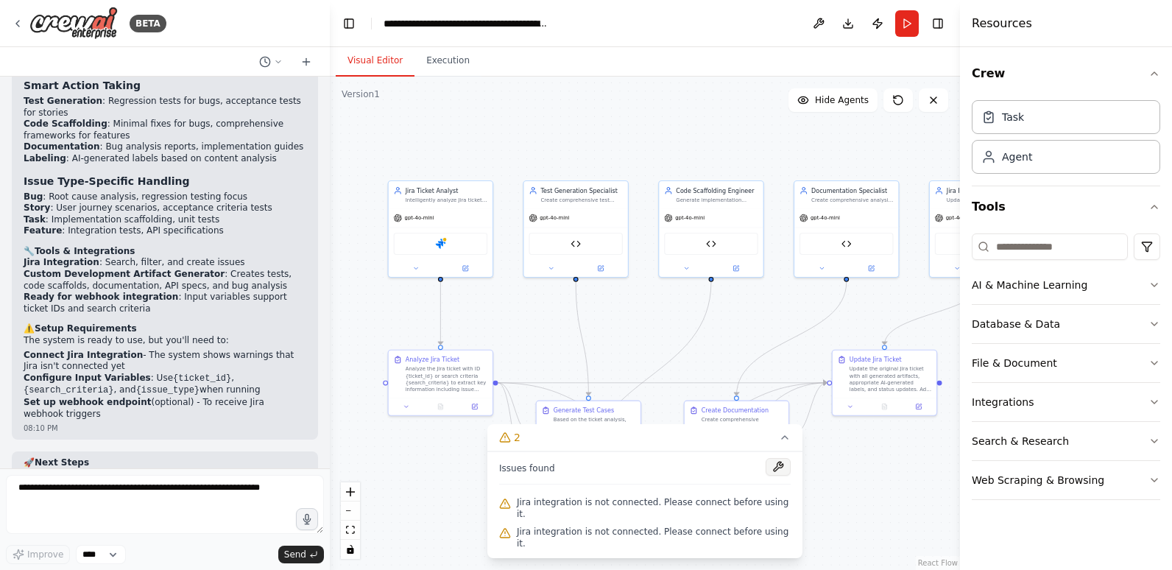
click at [766, 476] on button at bounding box center [778, 467] width 25 height 18
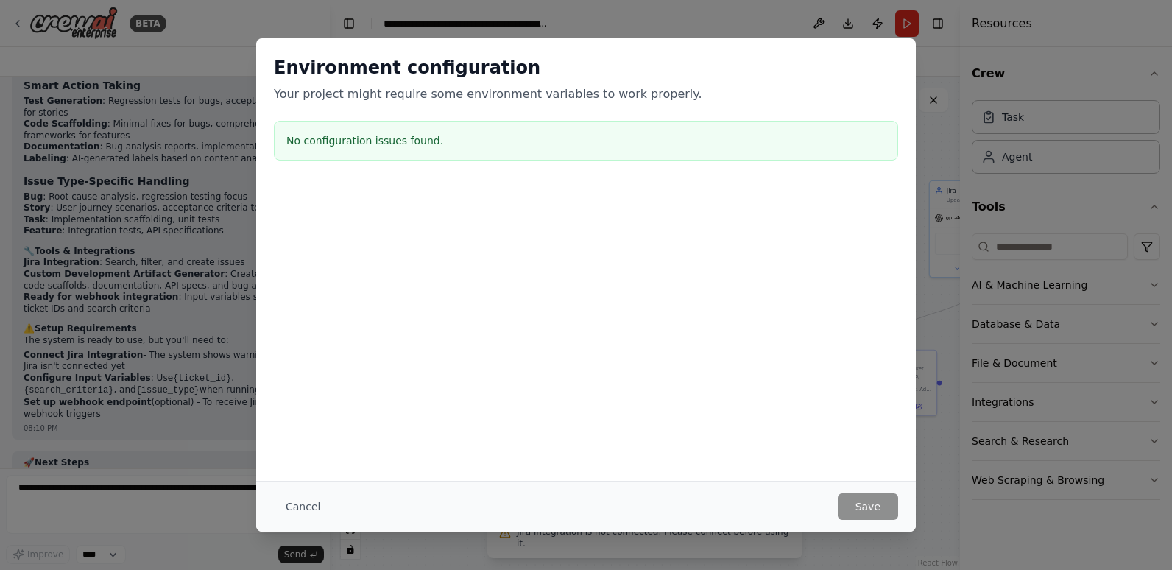
click at [372, 138] on h3 "No configuration issues found." at bounding box center [585, 140] width 599 height 15
click at [312, 506] on button "Cancel" at bounding box center [303, 506] width 58 height 27
